Goal: Task Accomplishment & Management: Manage account settings

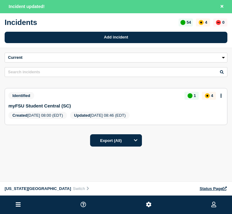
click at [58, 162] on div "Current Drafts History Current 1 Drafts History All dates Filter Identified 1 U…" at bounding box center [116, 121] width 232 height 146
click at [50, 108] on link "myFSU Student Central (SC)" at bounding box center [39, 105] width 63 height 5
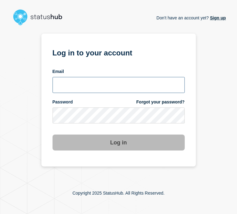
click at [94, 80] on input "email input" at bounding box center [118, 85] width 132 height 16
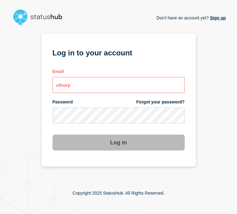
type input "cthorpe@fsu.edu"
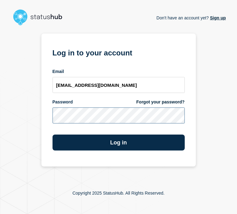
click at [52, 135] on button "Log in" at bounding box center [118, 143] width 132 height 16
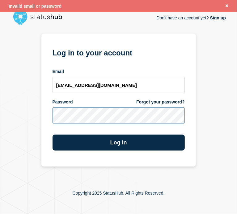
click at [52, 135] on button "Log in" at bounding box center [118, 143] width 132 height 16
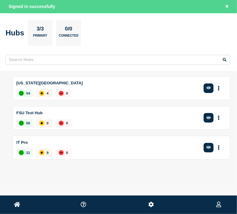
click at [100, 89] on div "[US_STATE][GEOGRAPHIC_DATA] 54 4 0 Create incident See overview" at bounding box center [121, 89] width 217 height 24
click at [64, 84] on p "[US_STATE][GEOGRAPHIC_DATA]" at bounding box center [108, 83] width 184 height 8
click at [207, 87] on icon "button" at bounding box center [208, 88] width 5 height 3
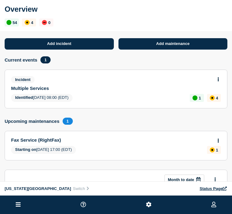
click at [27, 90] on link "Multiple Services" at bounding box center [112, 88] width 202 height 5
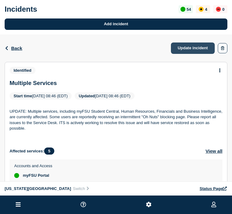
click at [189, 52] on link "Update incident" at bounding box center [193, 48] width 44 height 11
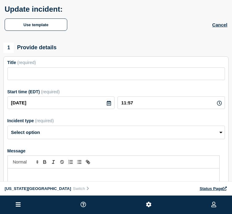
type input "Multiple Services"
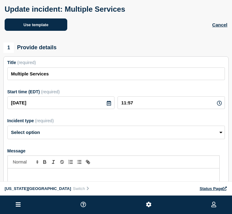
click at [36, 24] on button "Use template" at bounding box center [36, 25] width 63 height 12
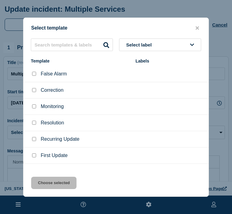
click at [33, 107] on input "Monitoring checkbox" at bounding box center [34, 107] width 4 height 4
checkbox input "true"
click at [51, 185] on button "Choose selected" at bounding box center [53, 183] width 45 height 12
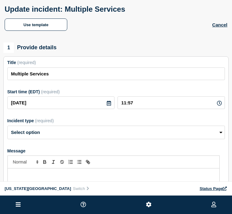
select select "monitoring"
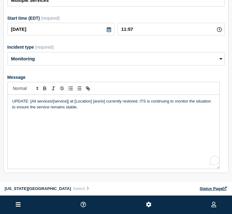
scroll to position [75, 0]
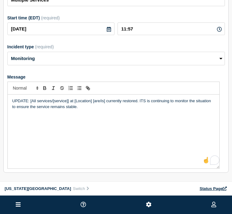
click at [30, 103] on p "UPDATE: [All services/[service]] at [Location] [are/is] currently restored. ITS…" at bounding box center [113, 103] width 202 height 11
click at [60, 103] on p "UPDATE: Multiple services/[service]] at [Location] [are/is] currently restored.…" at bounding box center [113, 103] width 202 height 11
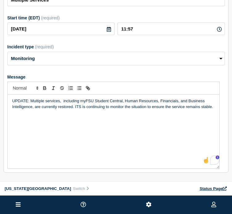
click at [185, 129] on div "UPDATE: Multiple services, including myFSU Student Central, Human Resources, Fi…" at bounding box center [114, 132] width 212 height 74
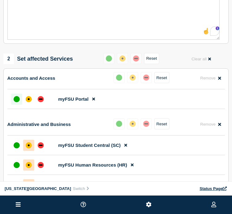
scroll to position [205, 0]
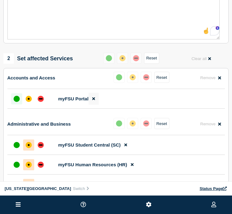
click at [94, 101] on icon at bounding box center [93, 99] width 3 height 3
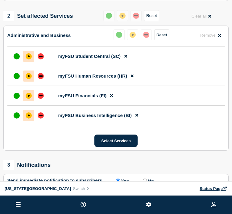
scroll to position [249, 0]
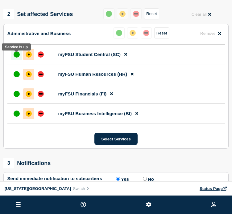
click at [16, 58] on div "up" at bounding box center [17, 55] width 6 height 6
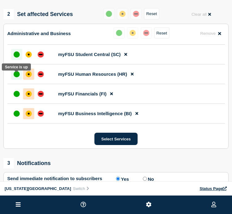
click at [16, 76] on div "up" at bounding box center [17, 74] width 6 height 6
click at [15, 95] on div "up" at bounding box center [17, 94] width 6 height 6
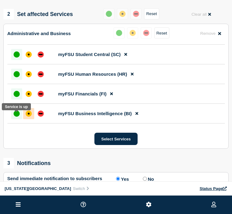
click at [17, 117] on div "up" at bounding box center [17, 114] width 6 height 6
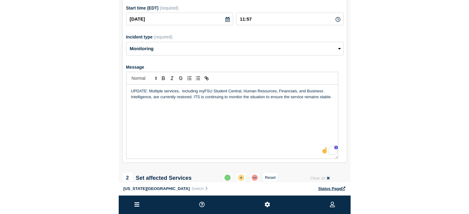
scroll to position [84, 0]
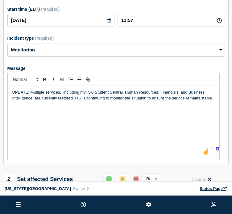
click at [74, 112] on div "UPDATE: Multiple services, including myFSU Student Central, Human Resources, Fi…" at bounding box center [114, 123] width 212 height 74
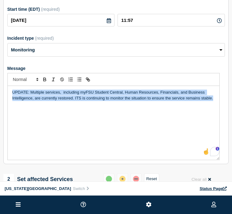
copy p "UPDATE: Multiple services, including myFSU Student Central, Human Resources, Fi…"
click at [103, 129] on div "UPDATE: Multiple services, including myFSU Student Central, Human Resources, Fi…" at bounding box center [114, 123] width 212 height 74
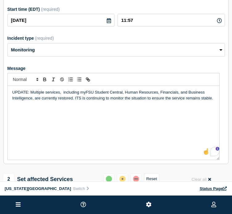
click at [85, 139] on div "UPDATE: Multiple services, including myFSU Student Central, Human Resources, Fi…" at bounding box center [114, 123] width 212 height 74
click at [121, 140] on div "UPDATE: Multiple services, including myFSU Student Central, Human Resources, Fi…" at bounding box center [114, 123] width 212 height 74
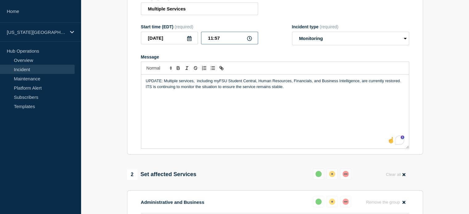
drag, startPoint x: 226, startPoint y: 43, endPoint x: 122, endPoint y: 59, distance: 104.9
type input "12:10"
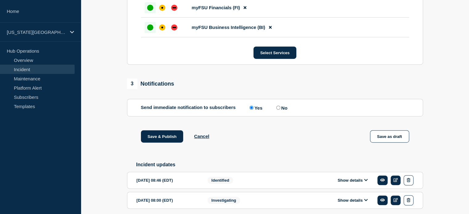
scroll to position [341, 0]
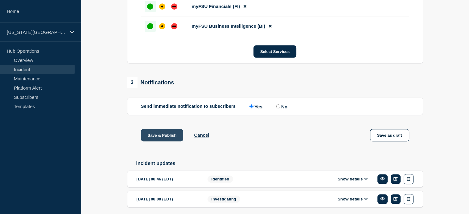
click at [168, 138] on button "Save & Publish" at bounding box center [162, 135] width 43 height 12
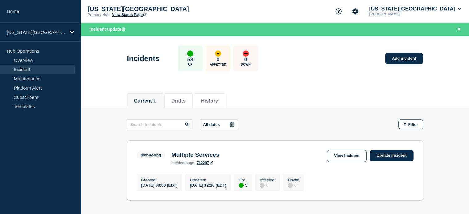
click at [236, 116] on main "All dates Filter Monitoring 5 Up Multiple Services Created 2025-09-09 08:00 (ED…" at bounding box center [275, 160] width 389 height 102
